Goal: Transaction & Acquisition: Purchase product/service

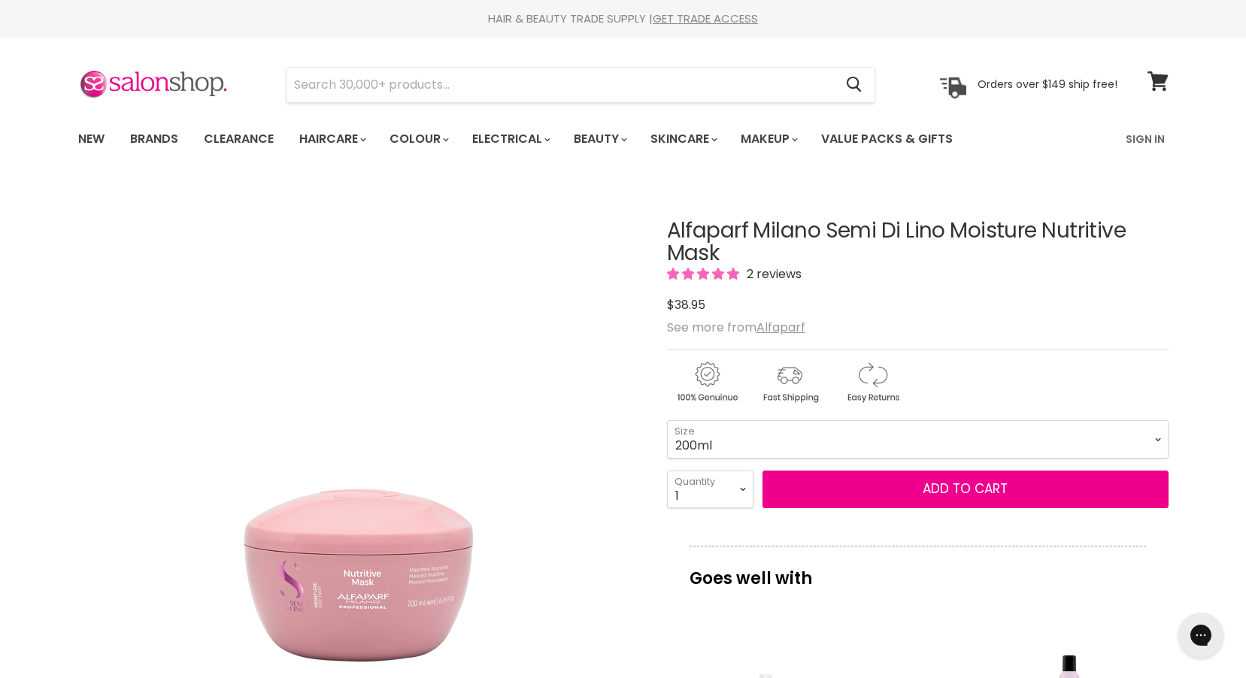
click at [166, 137] on link "Brands" at bounding box center [154, 139] width 71 height 32
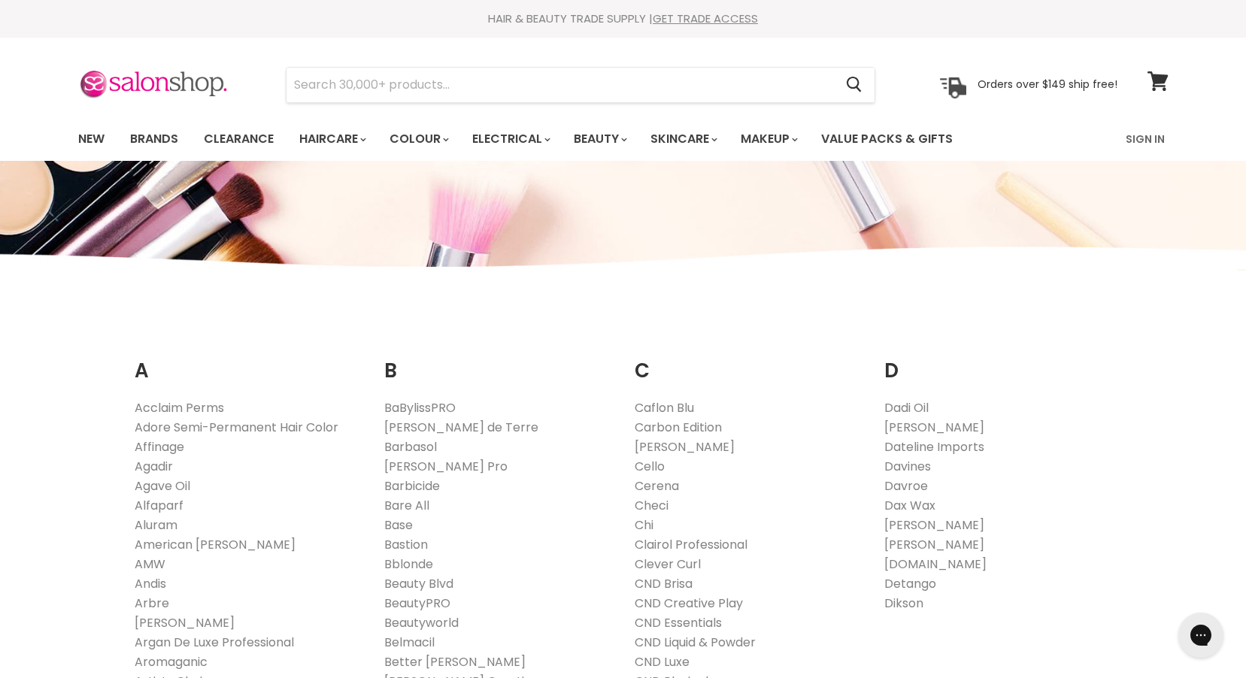
click at [164, 507] on link "Alfaparf" at bounding box center [159, 505] width 49 height 17
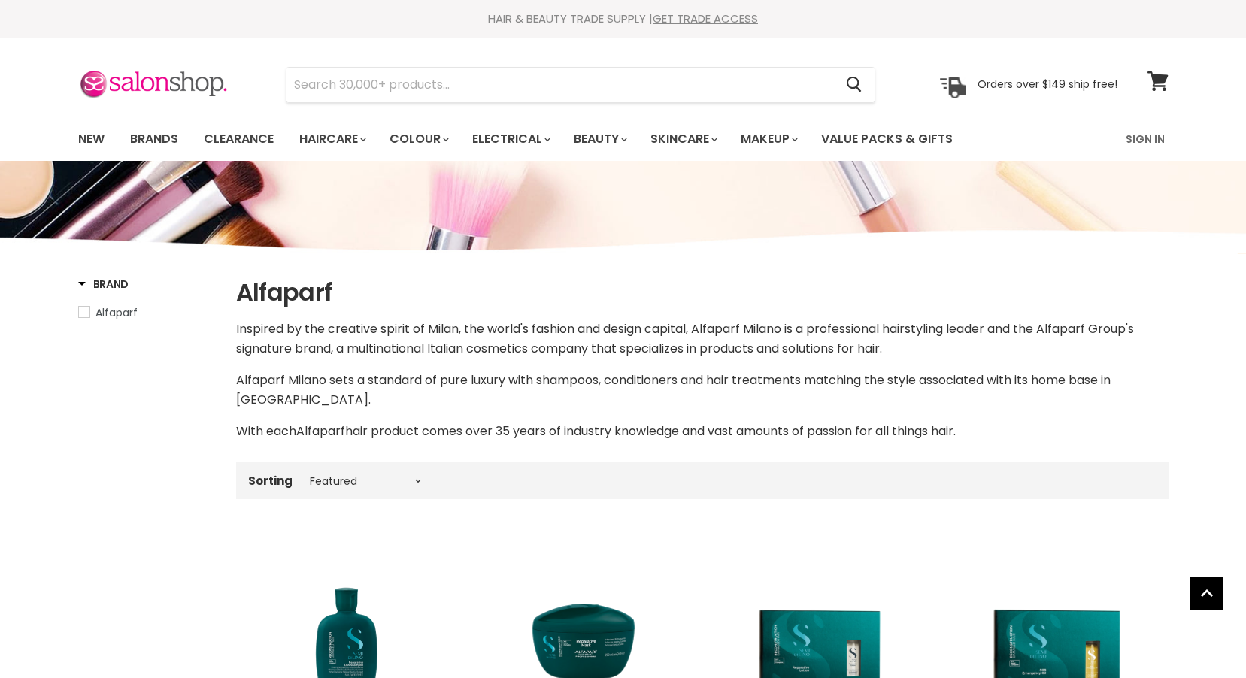
select select "manual"
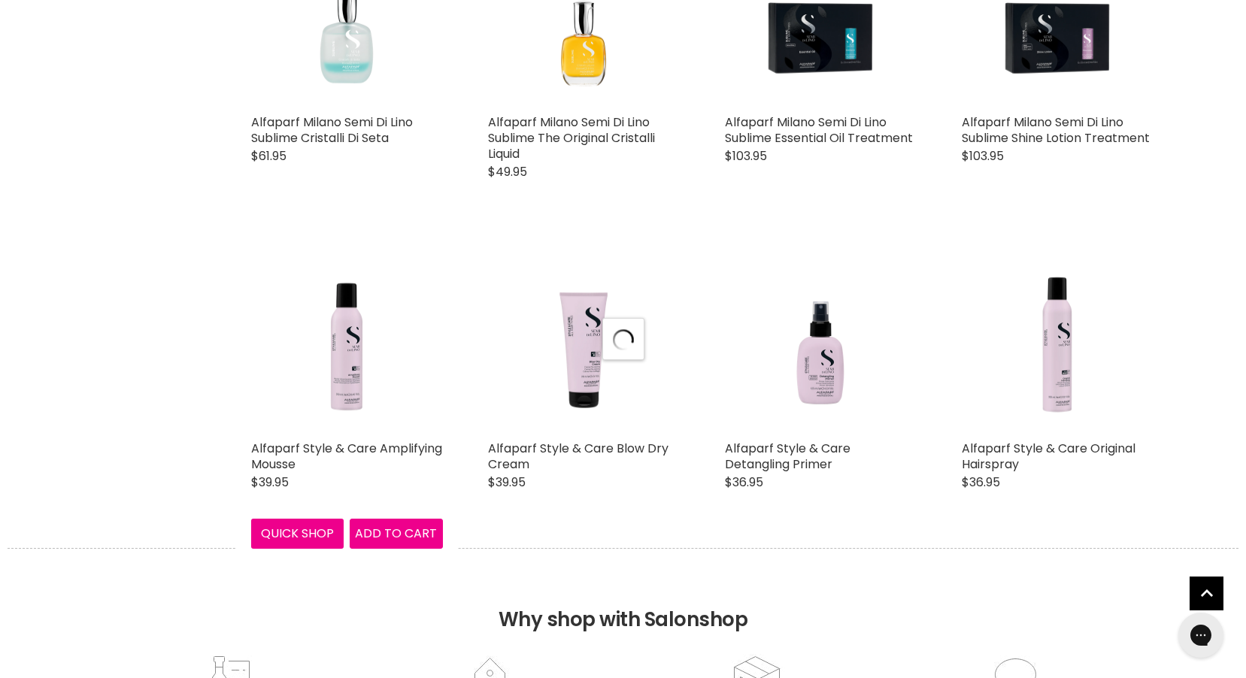
select select "manual"
